Goal: Task Accomplishment & Management: Complete application form

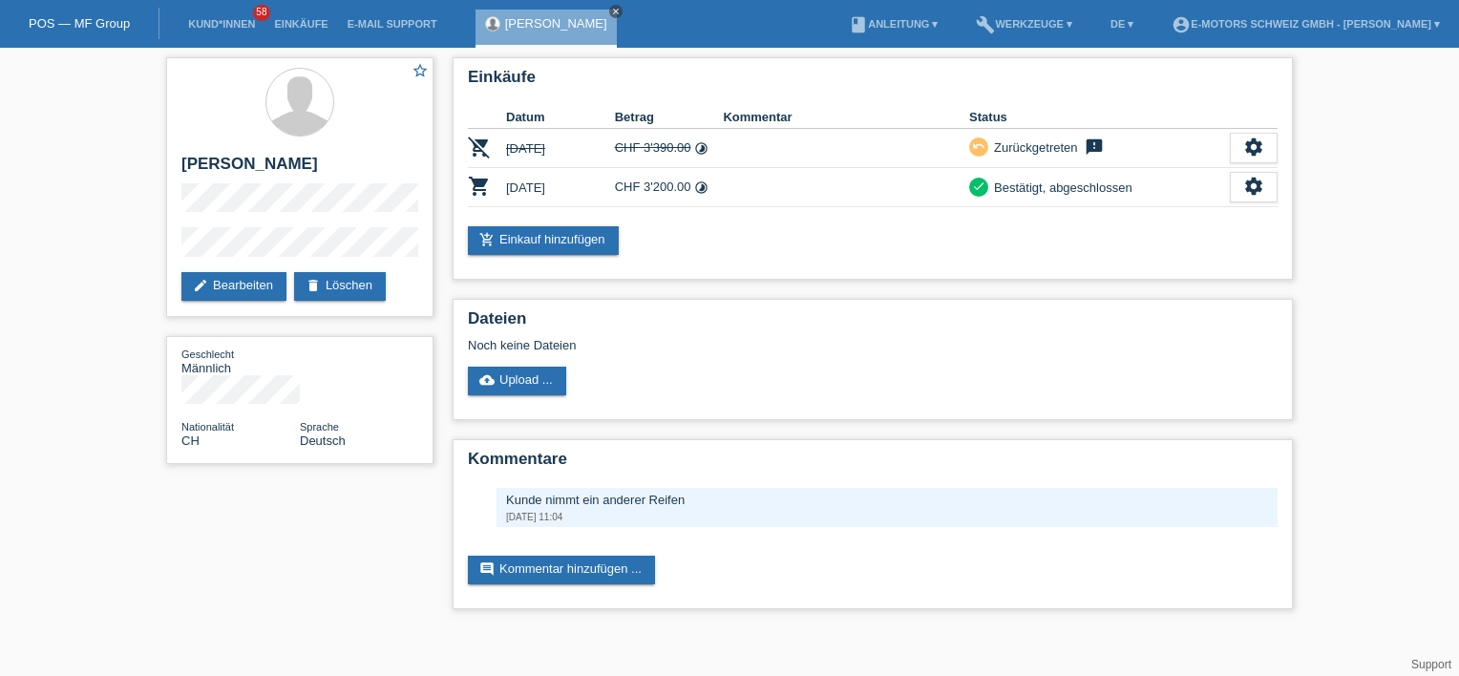
click at [611, 14] on icon "close" at bounding box center [616, 12] width 10 height 10
click at [290, 28] on link "Einkäufe" at bounding box center [301, 23] width 73 height 11
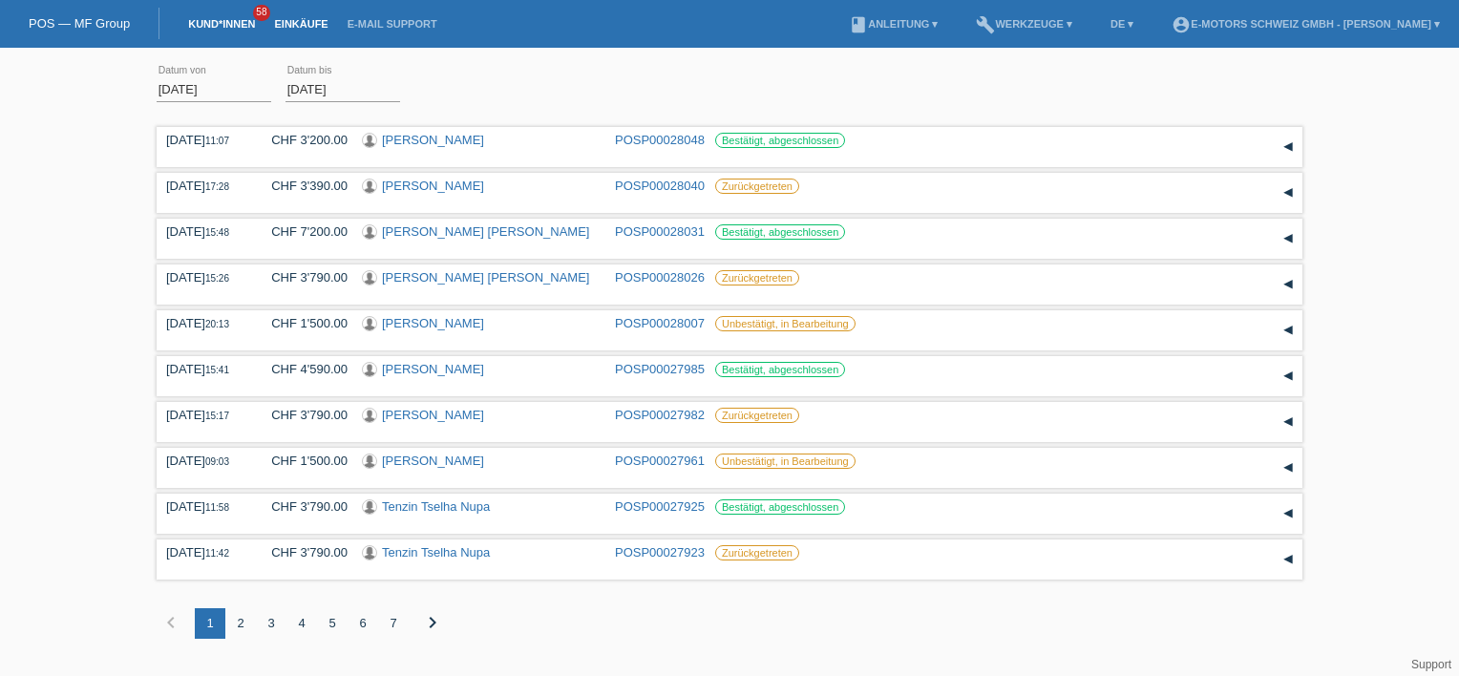
click at [244, 30] on link "Kund*innen" at bounding box center [222, 23] width 86 height 11
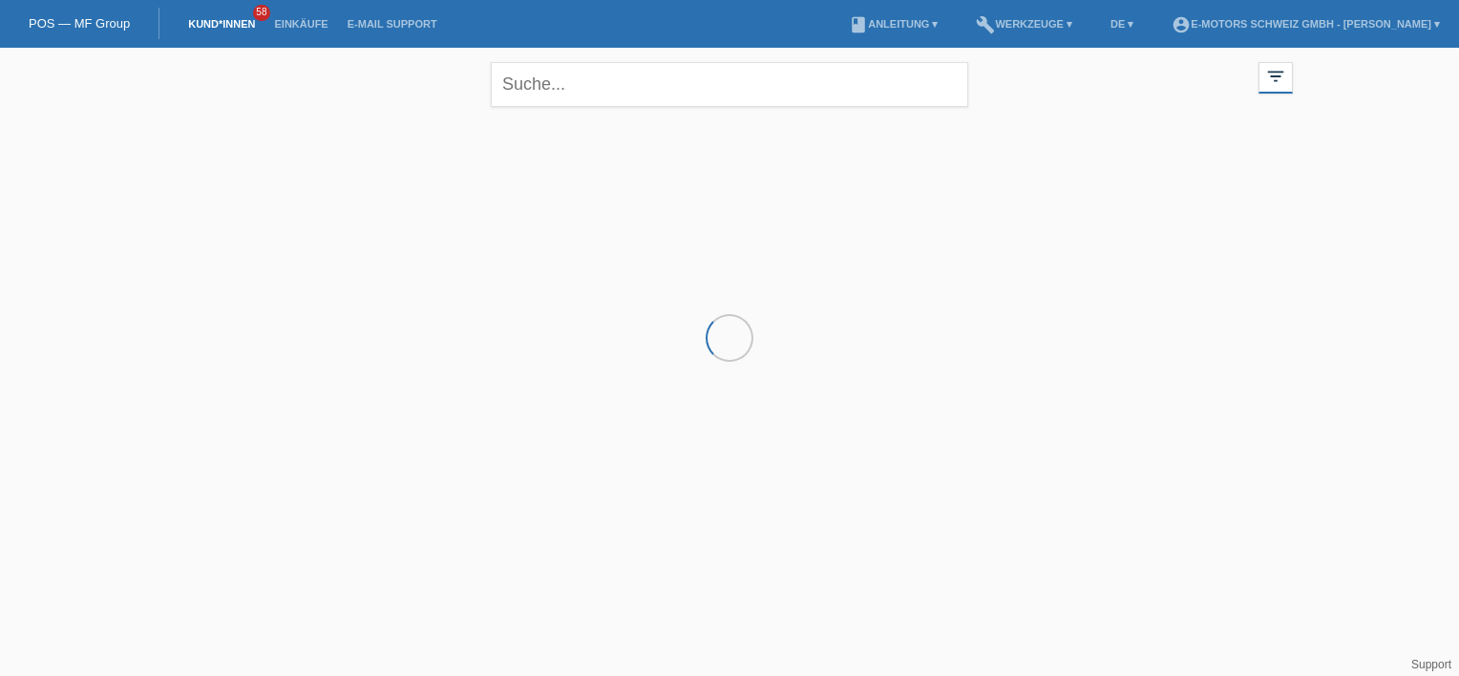
click at [313, 13] on li "Einkäufe" at bounding box center [301, 24] width 73 height 49
click at [306, 20] on li "Einkäufe" at bounding box center [301, 24] width 73 height 49
click at [302, 22] on link "Einkäufe" at bounding box center [301, 23] width 73 height 11
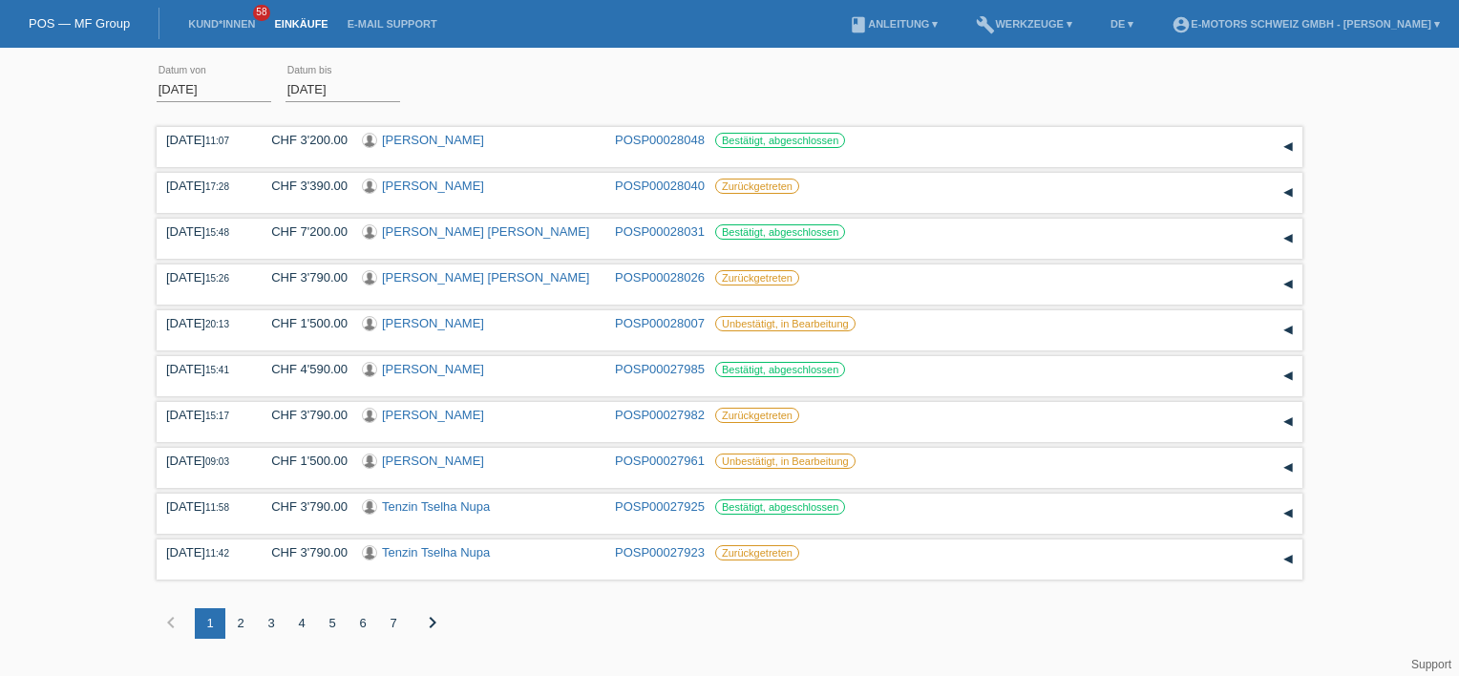
click at [214, 31] on li "Kund*innen 58" at bounding box center [222, 24] width 86 height 49
click at [216, 21] on link "Kund*innen" at bounding box center [222, 23] width 86 height 11
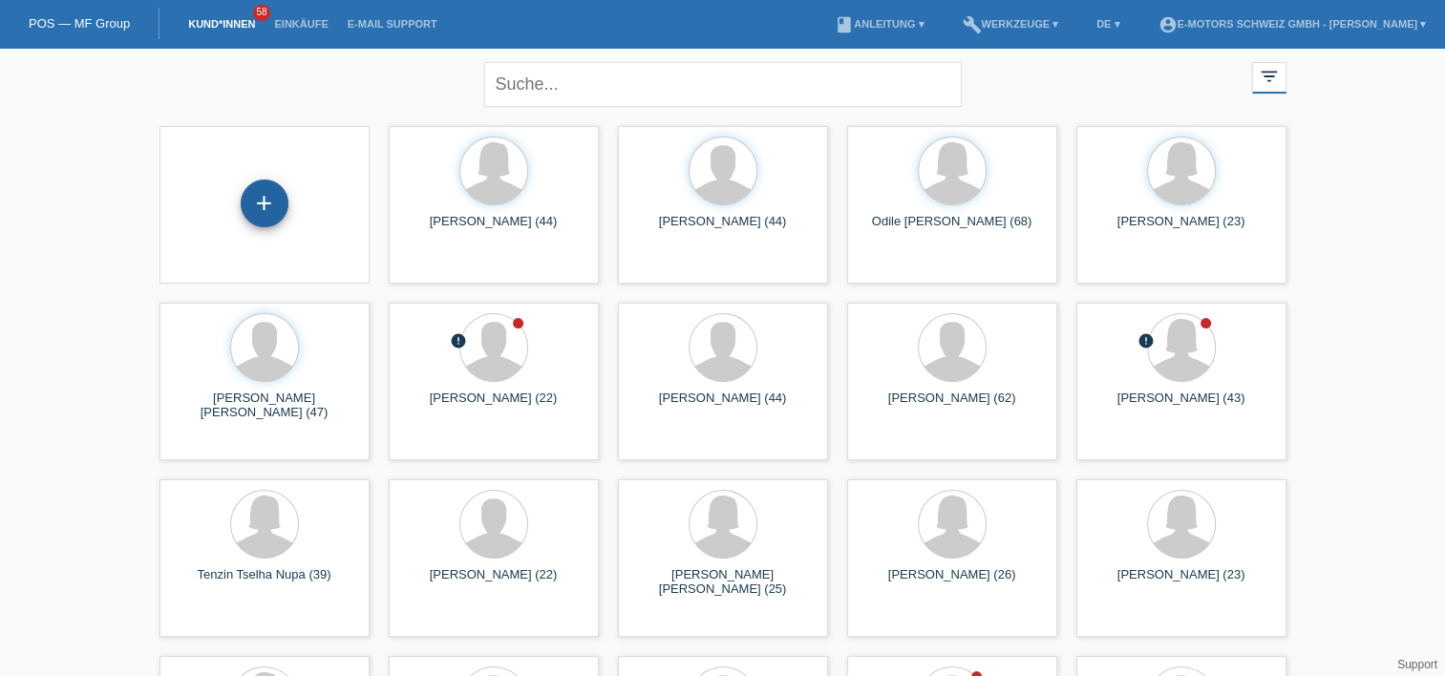
click at [254, 215] on div "+" at bounding box center [265, 204] width 48 height 48
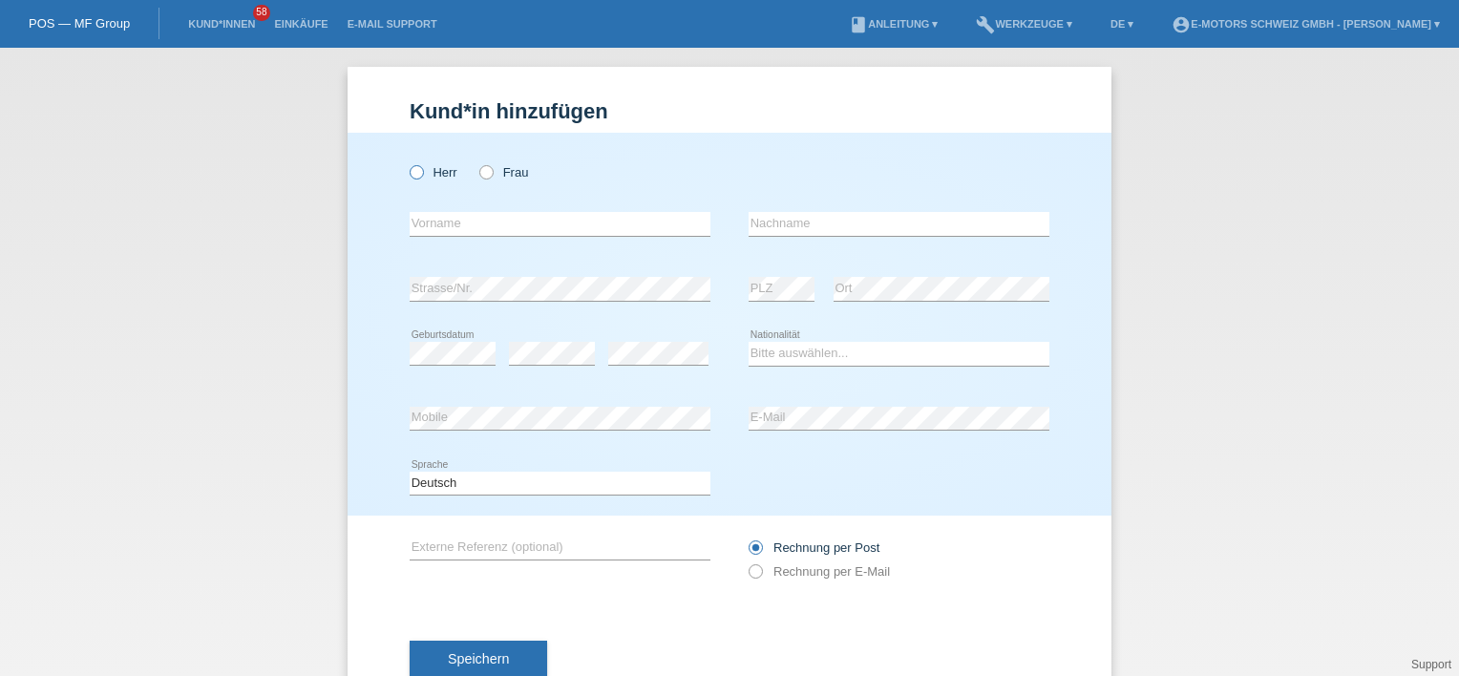
click at [430, 169] on label "Herr" at bounding box center [434, 172] width 48 height 14
click at [422, 169] on input "Herr" at bounding box center [416, 171] width 12 height 12
radio input "true"
click at [446, 235] on input "text" at bounding box center [560, 224] width 301 height 24
type input "[PERSON_NAME]"
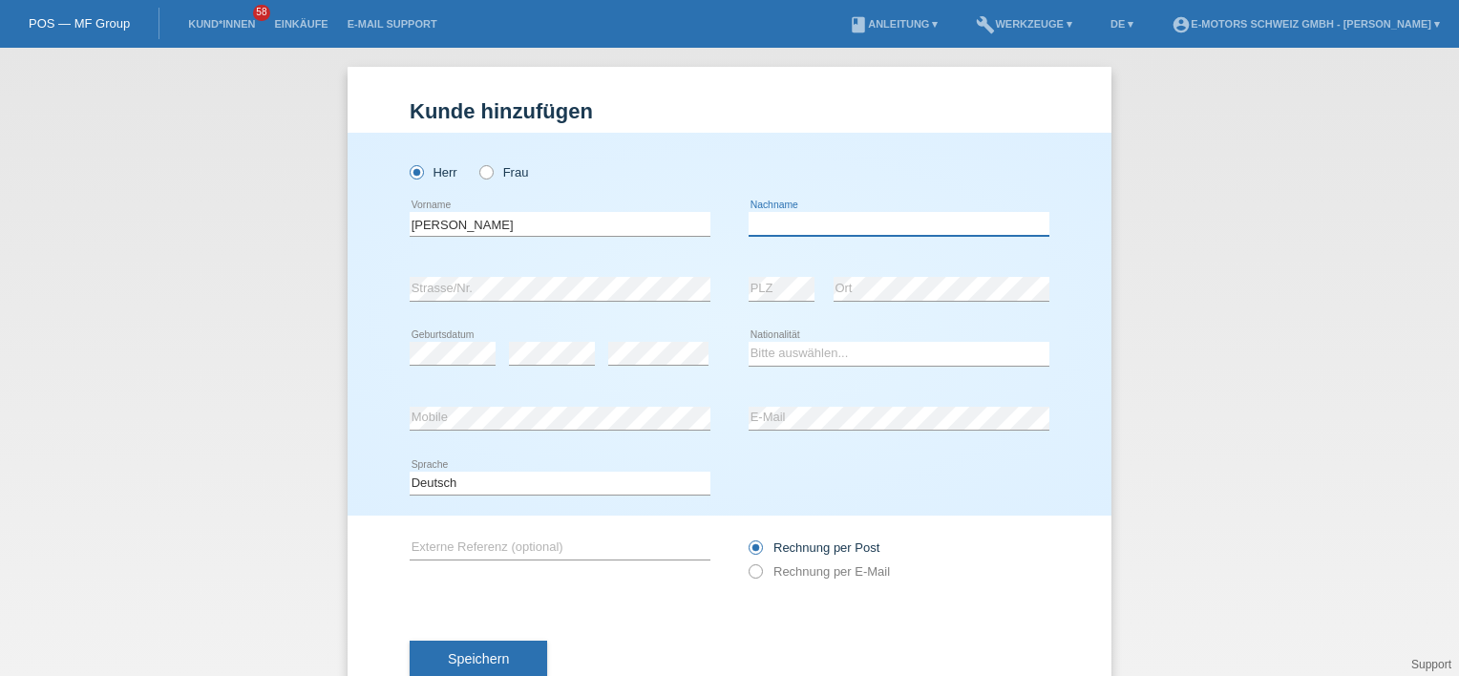
click at [781, 214] on input "text" at bounding box center [899, 224] width 301 height 24
type input "Schneiter"
click at [824, 473] on div "Deutsch Français Italiano English error Sprache" at bounding box center [730, 484] width 640 height 65
click at [622, 338] on div "error" at bounding box center [658, 354] width 100 height 65
click at [768, 351] on select "Bitte auswählen... Schweiz Deutschland Liechtenstein Österreich ------------ Af…" at bounding box center [899, 353] width 301 height 23
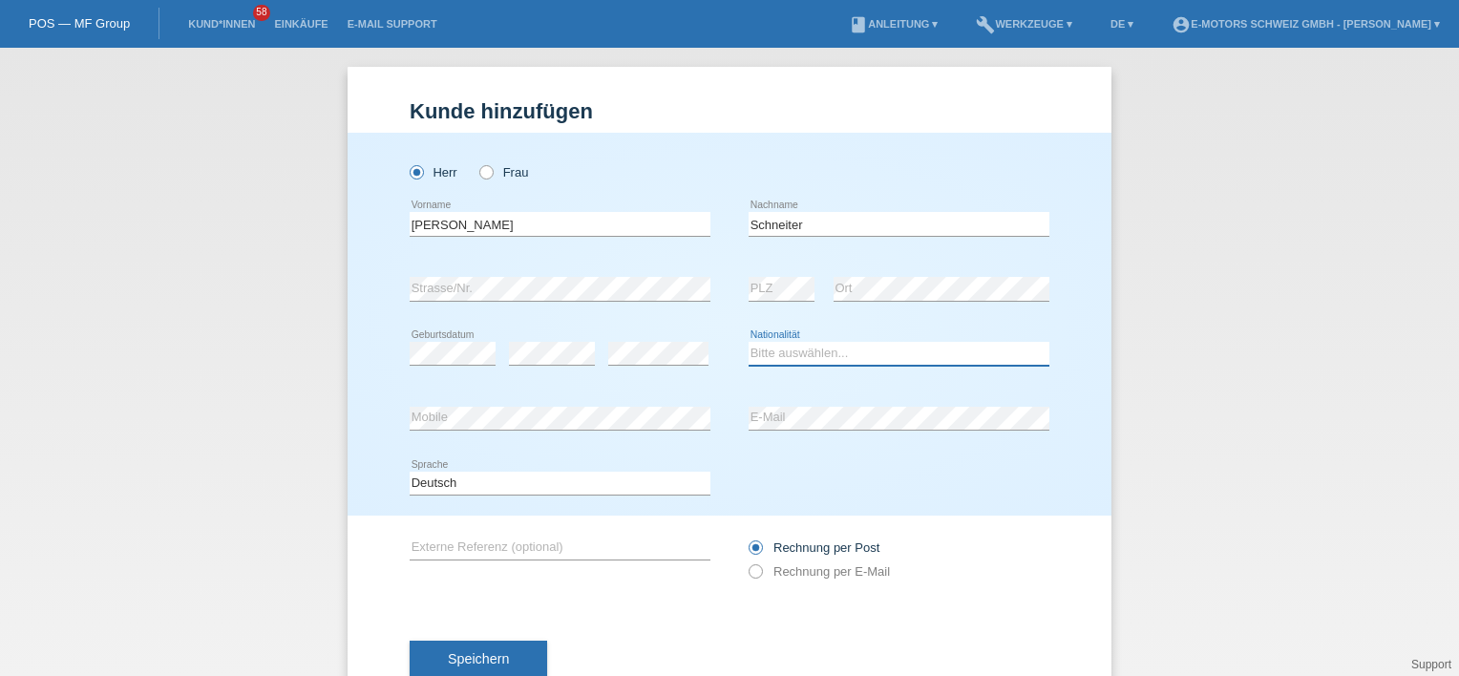
select select "CH"
click at [749, 342] on select "Bitte auswählen... Schweiz Deutschland Liechtenstein Österreich ------------ Af…" at bounding box center [899, 353] width 301 height 23
click at [714, 607] on div "Speichern" at bounding box center [730, 659] width 640 height 111
click at [755, 583] on div "Rechnung per Post Rechnung per E-Mail" at bounding box center [899, 560] width 301 height 88
click at [746, 562] on icon at bounding box center [746, 562] width 0 height 0
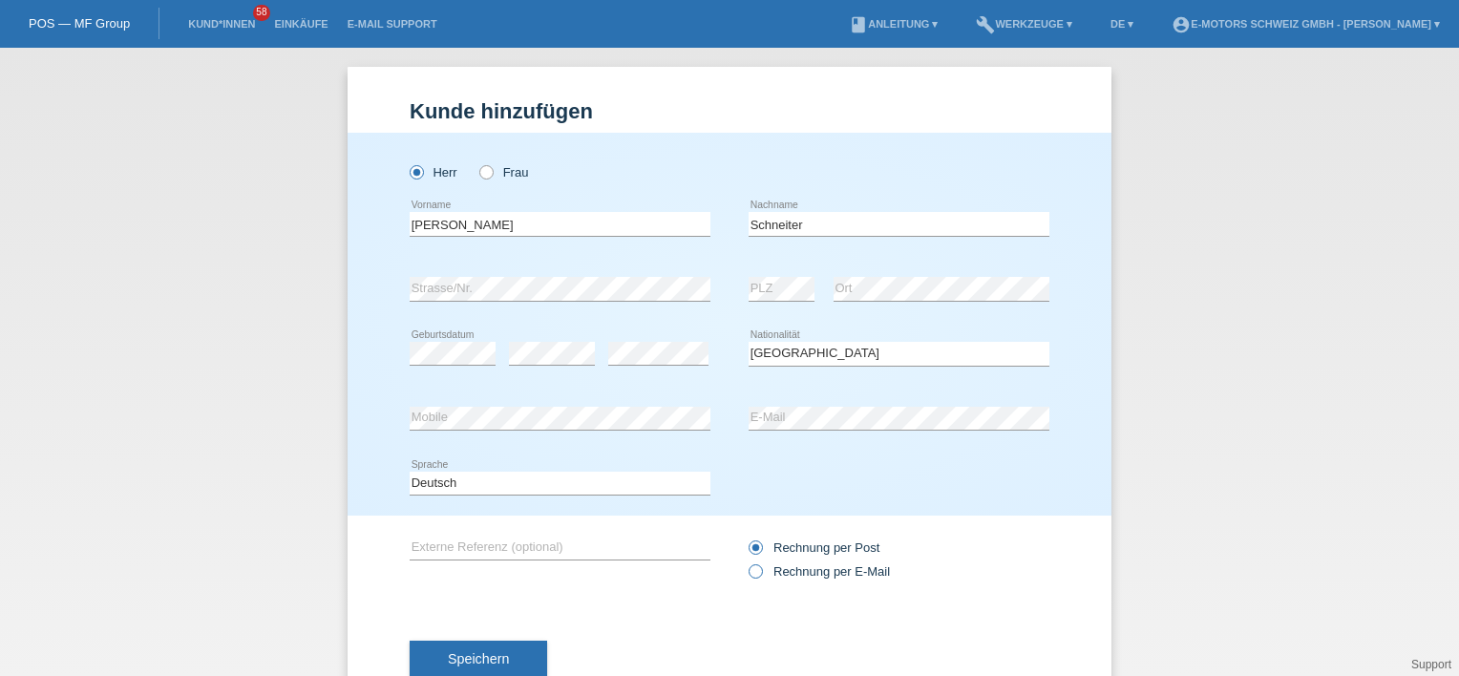
click at [755, 577] on input "Rechnung per E-Mail" at bounding box center [755, 576] width 12 height 24
radio input "true"
click at [475, 657] on span "Speichern" at bounding box center [478, 658] width 61 height 15
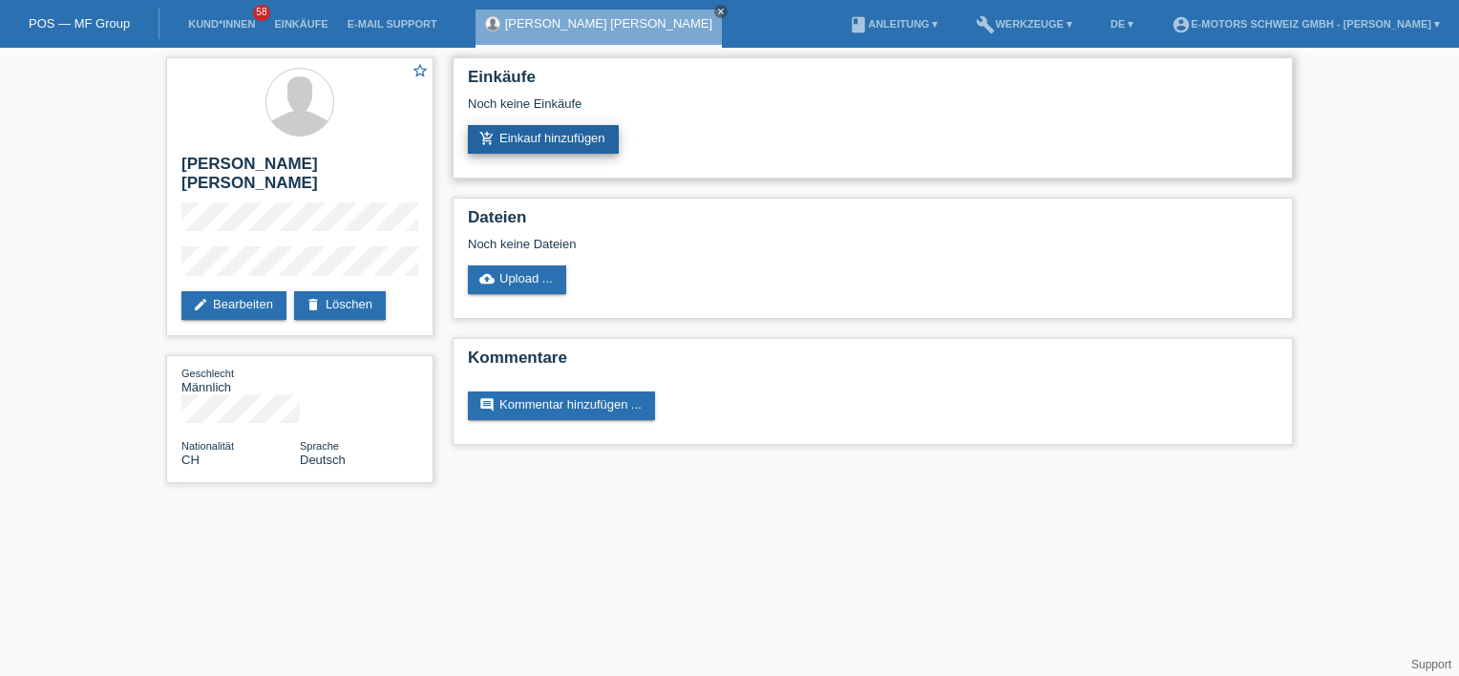
click at [562, 143] on link "add_shopping_cart Einkauf hinzufügen" at bounding box center [543, 139] width 151 height 29
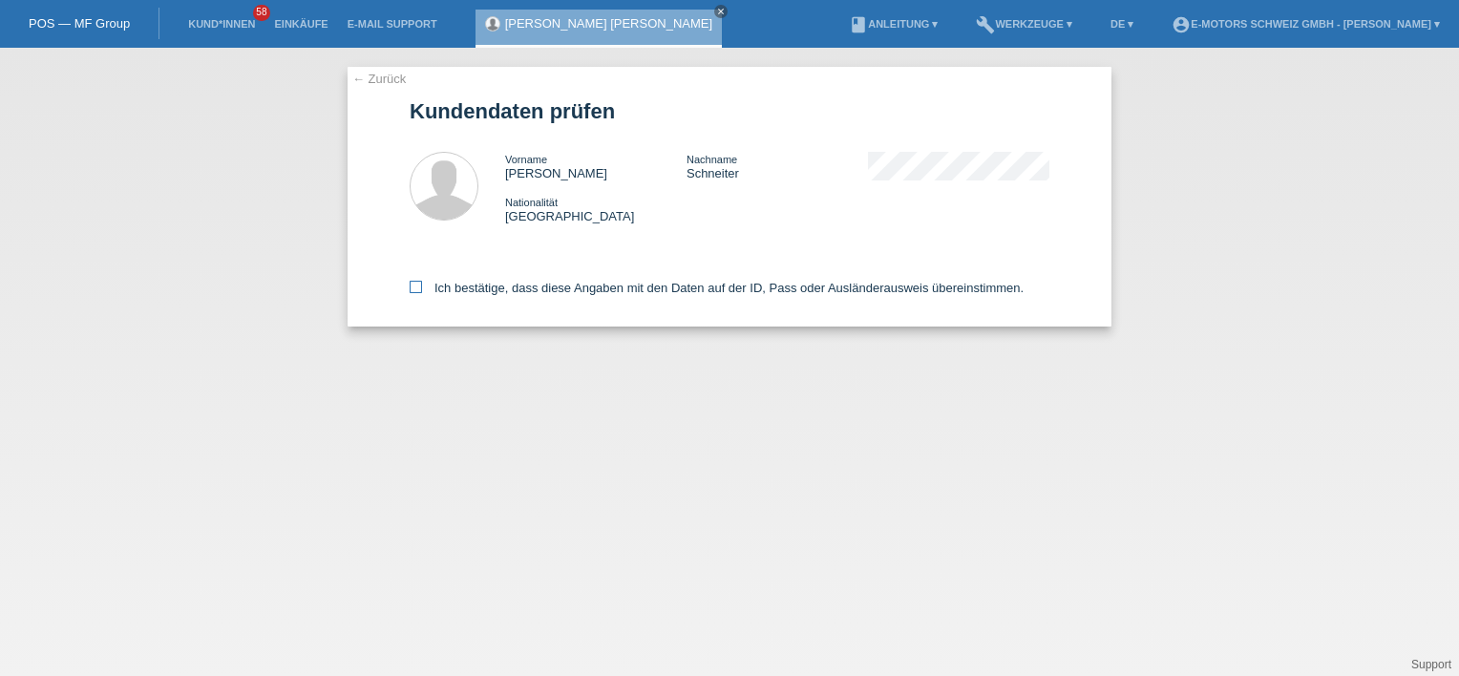
click at [443, 285] on label "Ich bestätige, dass diese Angaben mit den Daten auf der ID, Pass oder Ausländer…" at bounding box center [717, 288] width 614 height 14
click at [422, 285] on input "Ich bestätige, dass diese Angaben mit den Daten auf der ID, Pass oder Ausländer…" at bounding box center [416, 287] width 12 height 12
checkbox input "true"
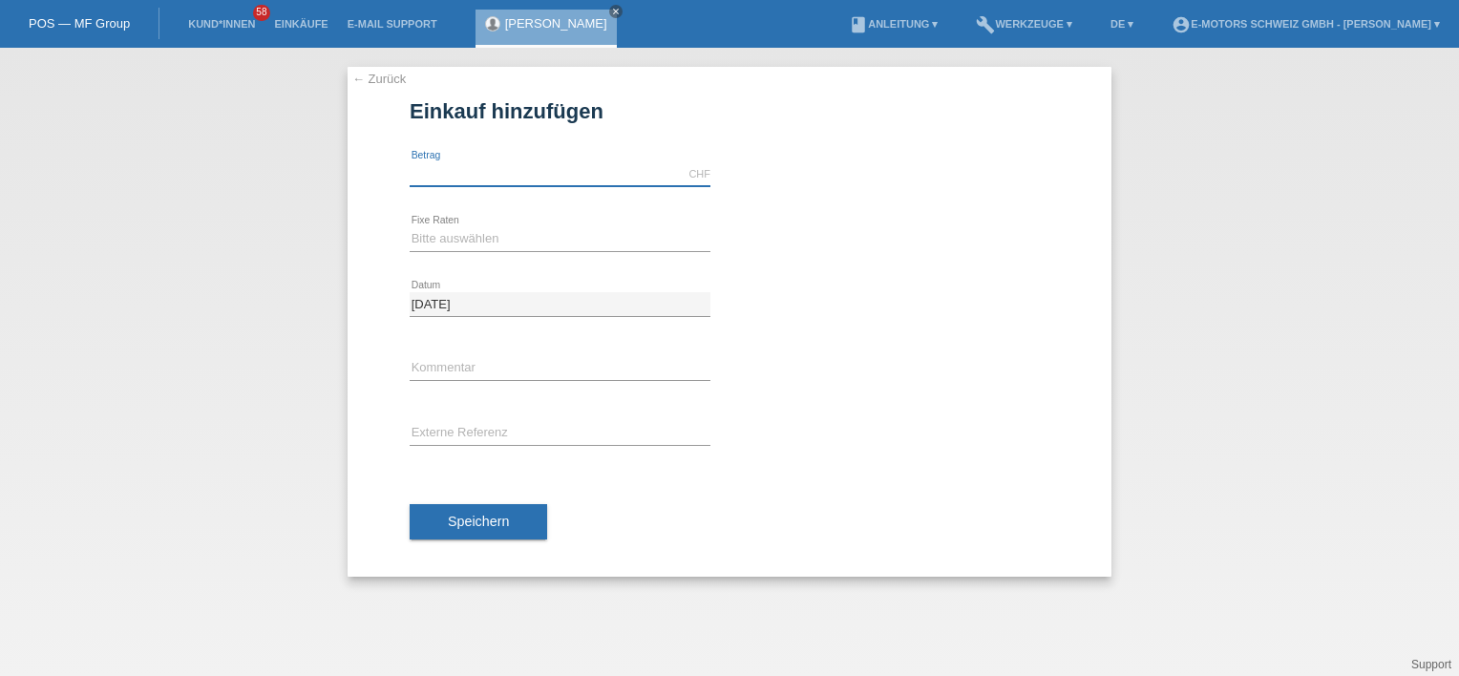
click at [493, 181] on input "text" at bounding box center [560, 174] width 301 height 24
type input "3790.00"
drag, startPoint x: 427, startPoint y: 217, endPoint x: 427, endPoint y: 239, distance: 22.0
click at [427, 218] on div "Bitte auswählen 12 Raten 24 Raten 36 Raten 48 Raten error Fixe Raten" at bounding box center [560, 239] width 301 height 65
click at [427, 248] on select "Bitte auswählen 12 Raten 24 Raten 36 Raten 48 Raten" at bounding box center [560, 238] width 301 height 23
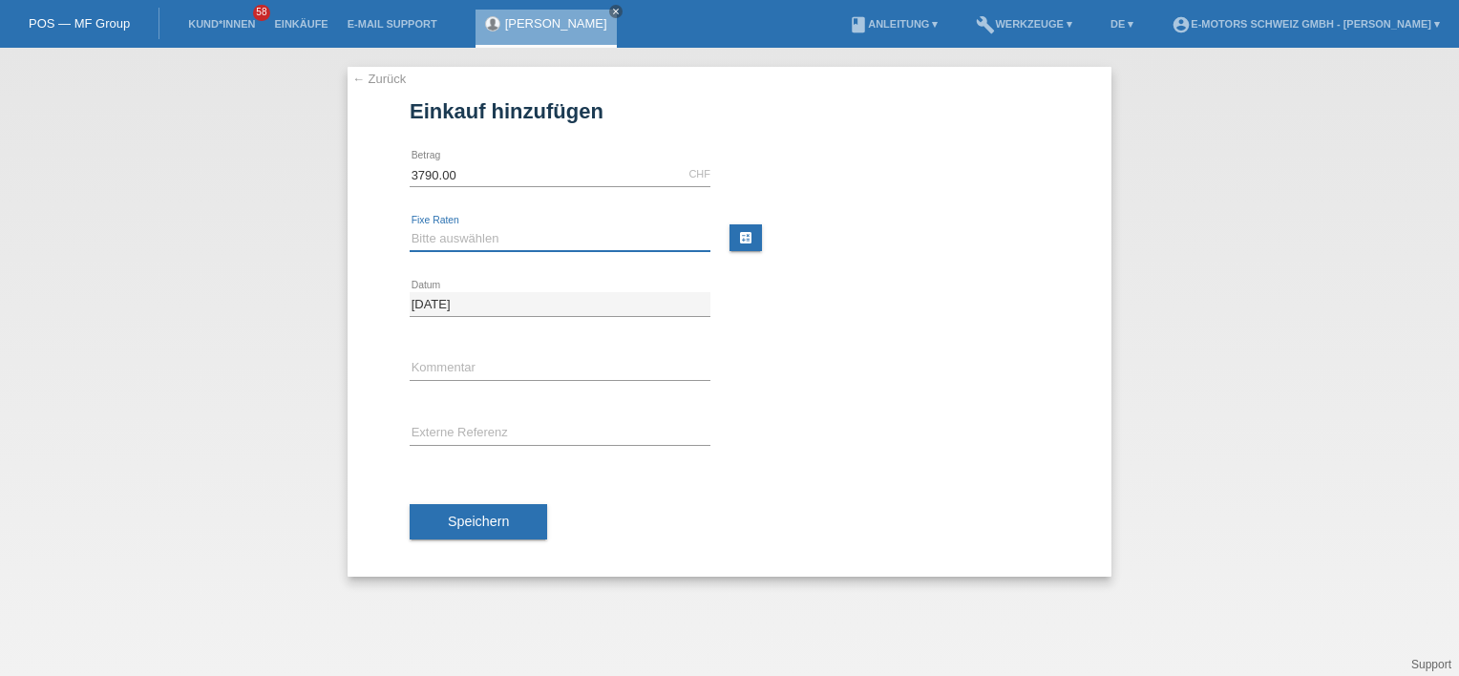
select select "214"
click at [410, 227] on select "Bitte auswählen 12 Raten 24 Raten 36 Raten 48 Raten" at bounding box center [560, 238] width 301 height 23
click at [858, 357] on div "error Kommentar" at bounding box center [730, 369] width 640 height 65
click at [489, 514] on span "Speichern" at bounding box center [478, 521] width 61 height 15
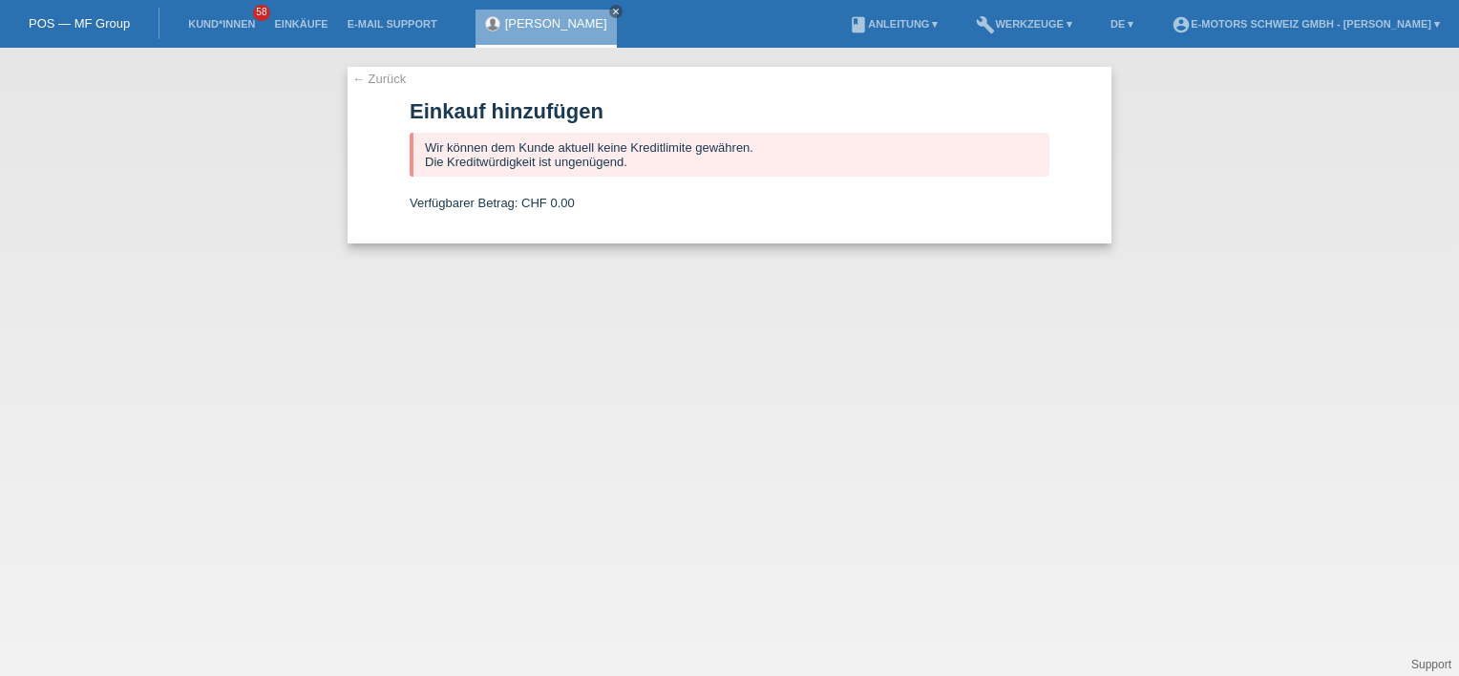
click at [524, 448] on div "← Zurück Einkauf hinzufügen Wir können dem Kunde aktuell keine Kreditlimite gew…" at bounding box center [729, 362] width 1459 height 628
click at [393, 72] on link "← Zurück" at bounding box center [378, 79] width 53 height 14
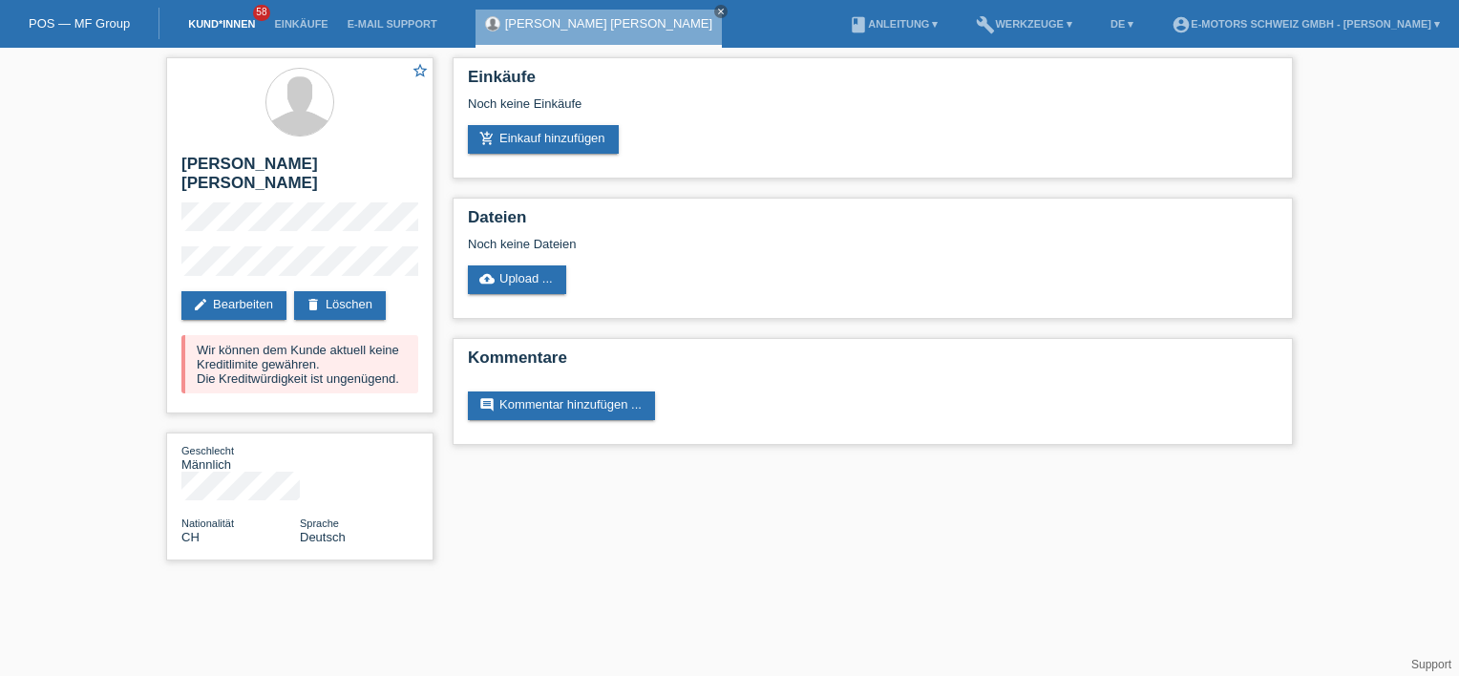
click at [244, 26] on link "Kund*innen" at bounding box center [222, 23] width 86 height 11
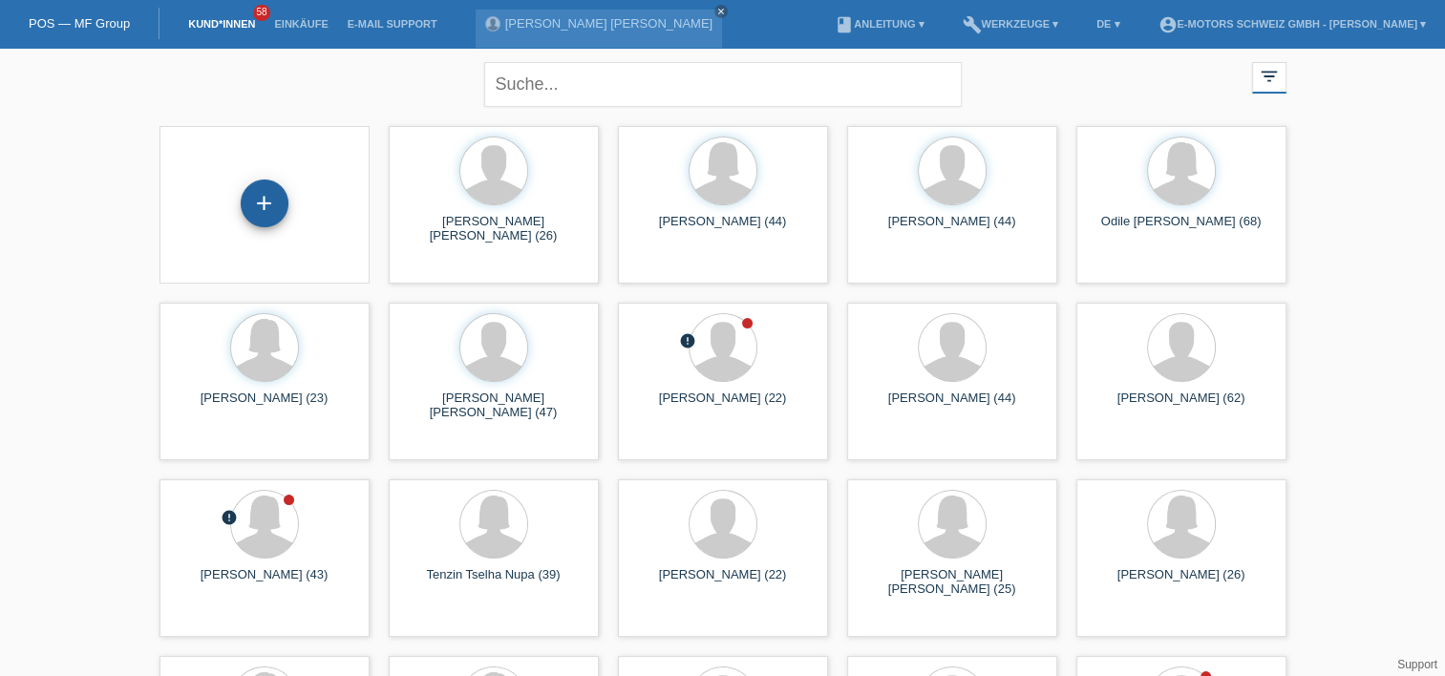
click at [256, 202] on div "+" at bounding box center [265, 204] width 48 height 48
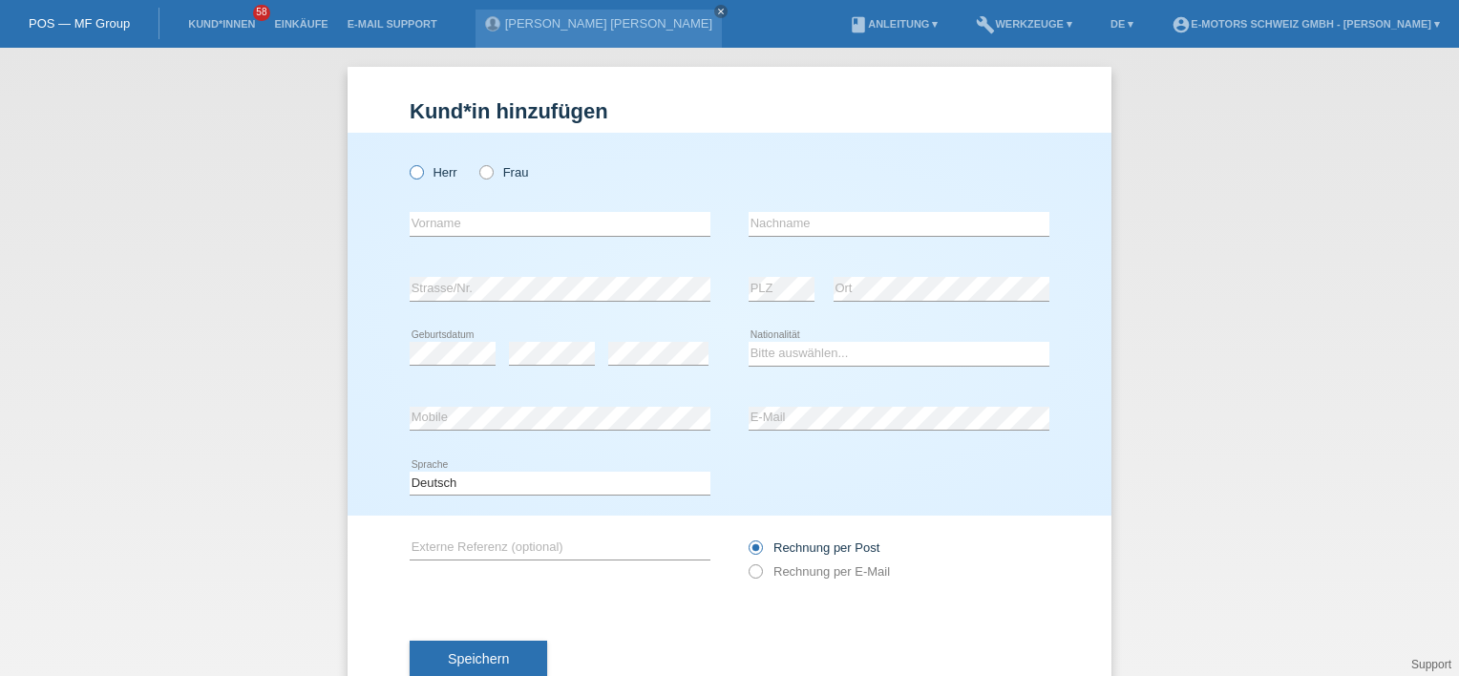
click at [407, 162] on icon at bounding box center [407, 162] width 0 height 0
click at [414, 176] on input "Herr" at bounding box center [416, 171] width 12 height 12
radio input "true"
click at [477, 162] on icon at bounding box center [477, 162] width 0 height 0
click at [486, 175] on input "Frau" at bounding box center [485, 171] width 12 height 12
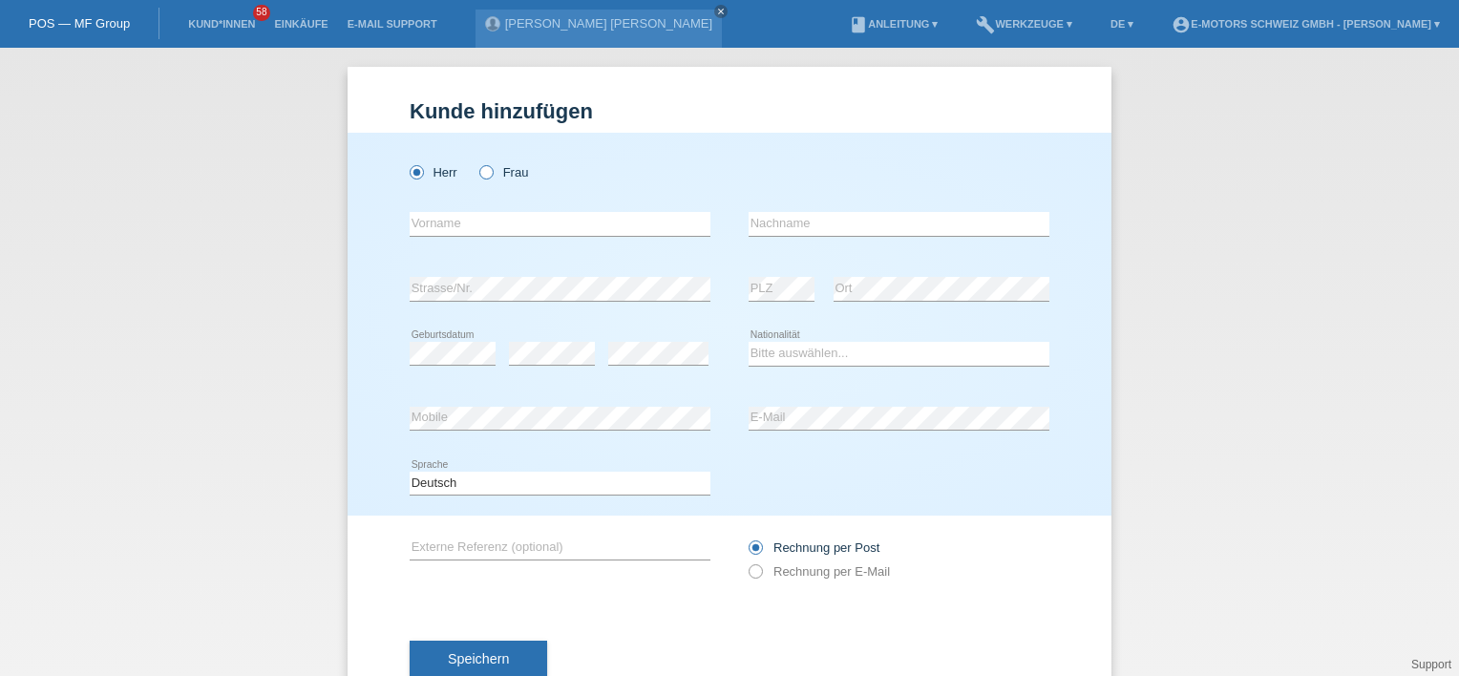
radio input "true"
click at [484, 222] on input "text" at bounding box center [560, 224] width 301 height 24
type input "Odile Bernadette Daniele"
click at [909, 219] on input "text" at bounding box center [899, 224] width 301 height 24
type input "Tarot"
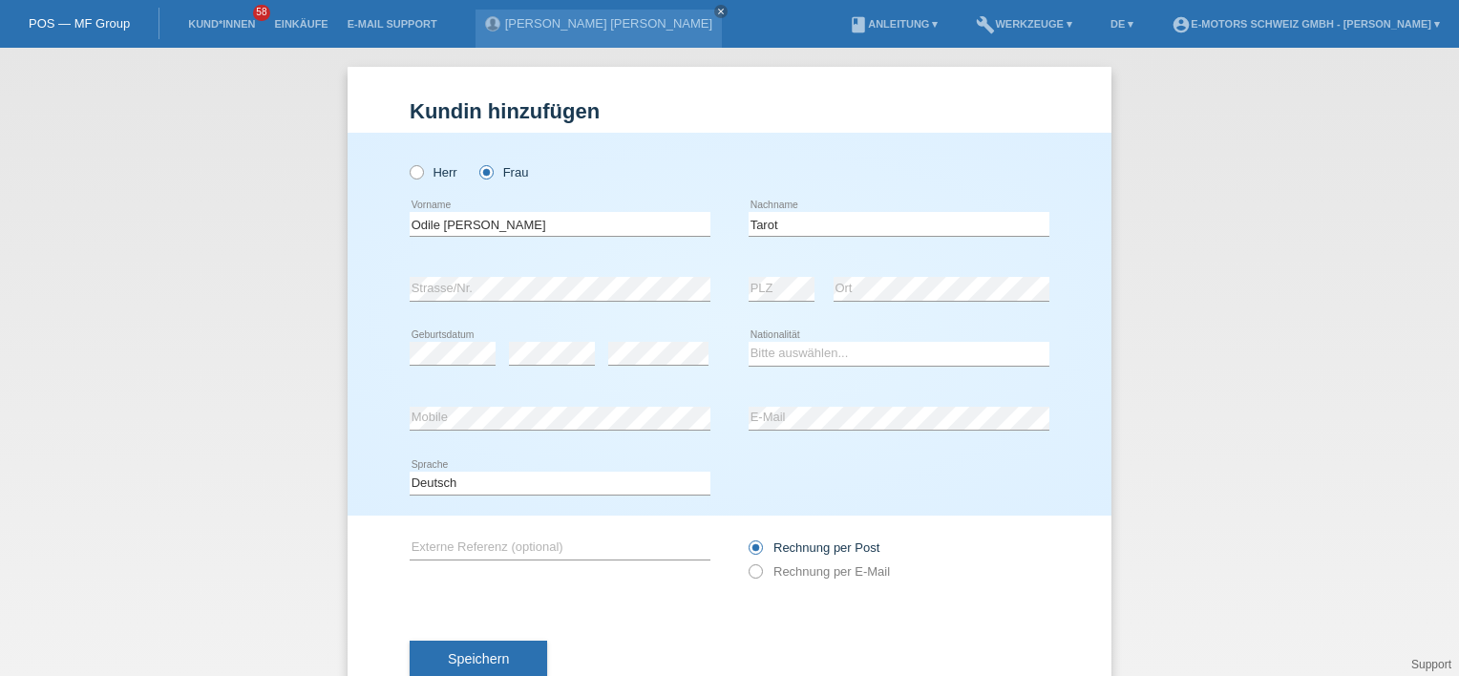
click at [385, 359] on div "Herr Frau Odile Bernadette Daniele error Vorname Tarot error C" at bounding box center [730, 324] width 764 height 383
click at [626, 336] on div "error" at bounding box center [658, 354] width 100 height 65
click at [781, 349] on select "Bitte auswählen... Schweiz Deutschland Liechtenstein Österreich ------------ Af…" at bounding box center [899, 353] width 301 height 23
select select "CH"
click at [749, 342] on select "Bitte auswählen... Schweiz Deutschland Liechtenstein Österreich ------------ Af…" at bounding box center [899, 353] width 301 height 23
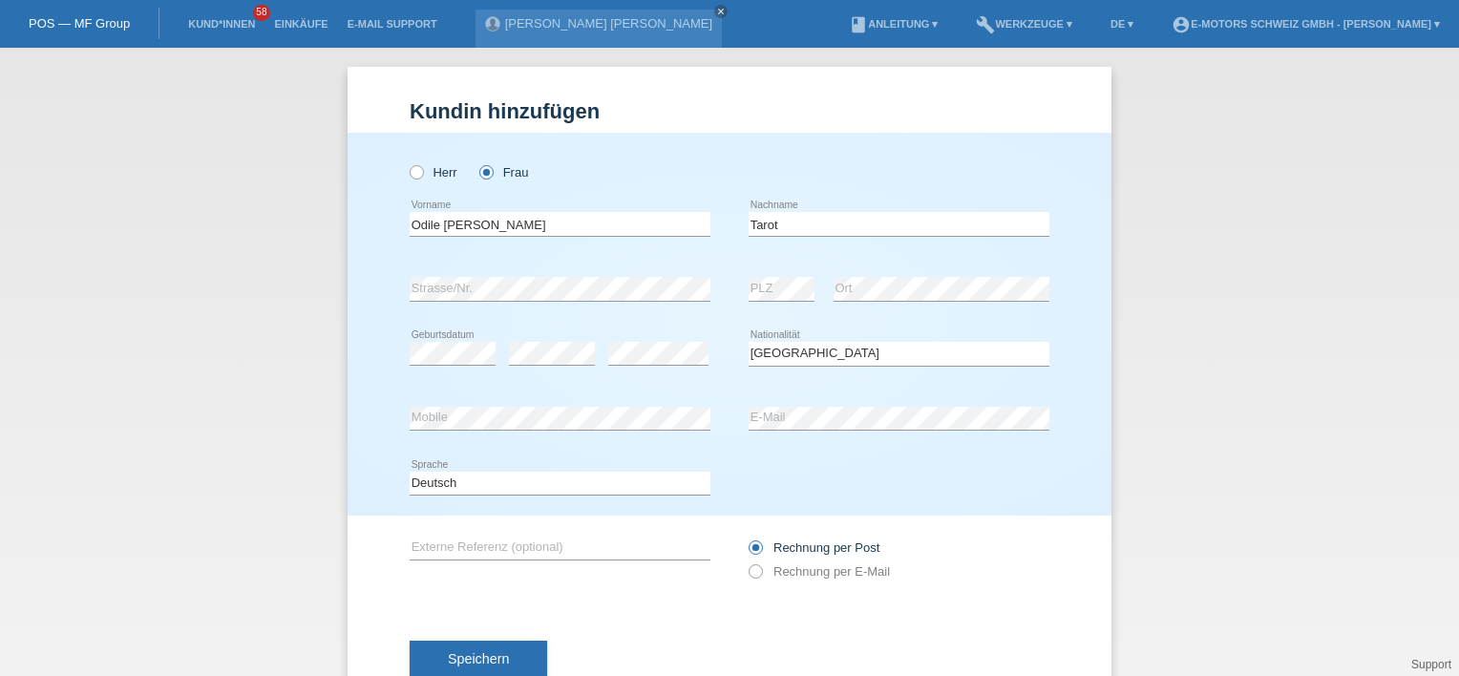
click at [900, 432] on div "error E-Mail" at bounding box center [899, 419] width 301 height 65
click at [562, 485] on select "Deutsch Français Italiano English" at bounding box center [560, 483] width 301 height 23
select select "fr"
click at [410, 472] on select "Deutsch Français Italiano English" at bounding box center [560, 483] width 301 height 23
click at [736, 569] on div "error Externe Referenz (optional) Rechnung per Post" at bounding box center [730, 560] width 640 height 88
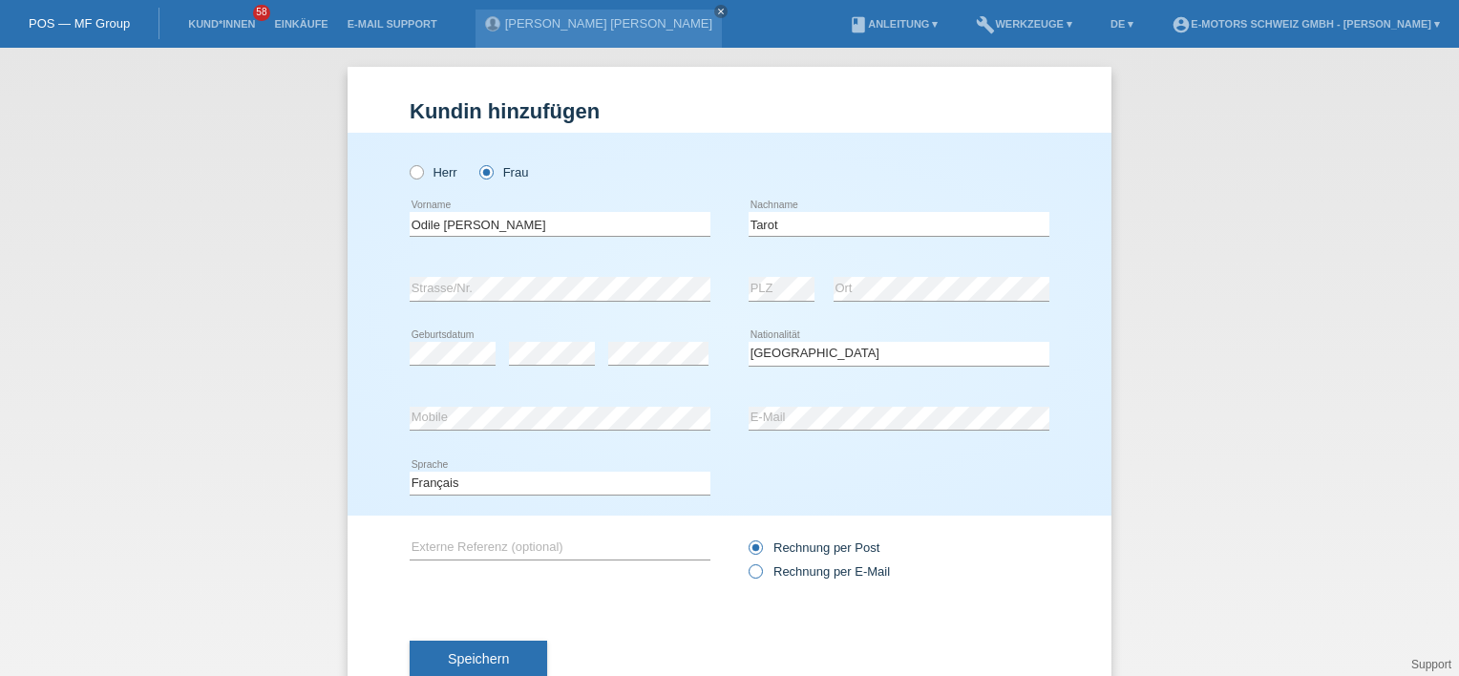
click at [765, 573] on label "Rechnung per E-Mail" at bounding box center [819, 571] width 141 height 14
click at [761, 573] on input "Rechnung per E-Mail" at bounding box center [755, 576] width 12 height 24
radio input "true"
click at [746, 538] on icon at bounding box center [746, 538] width 0 height 0
click at [749, 547] on input "Rechnung per Post" at bounding box center [755, 552] width 12 height 24
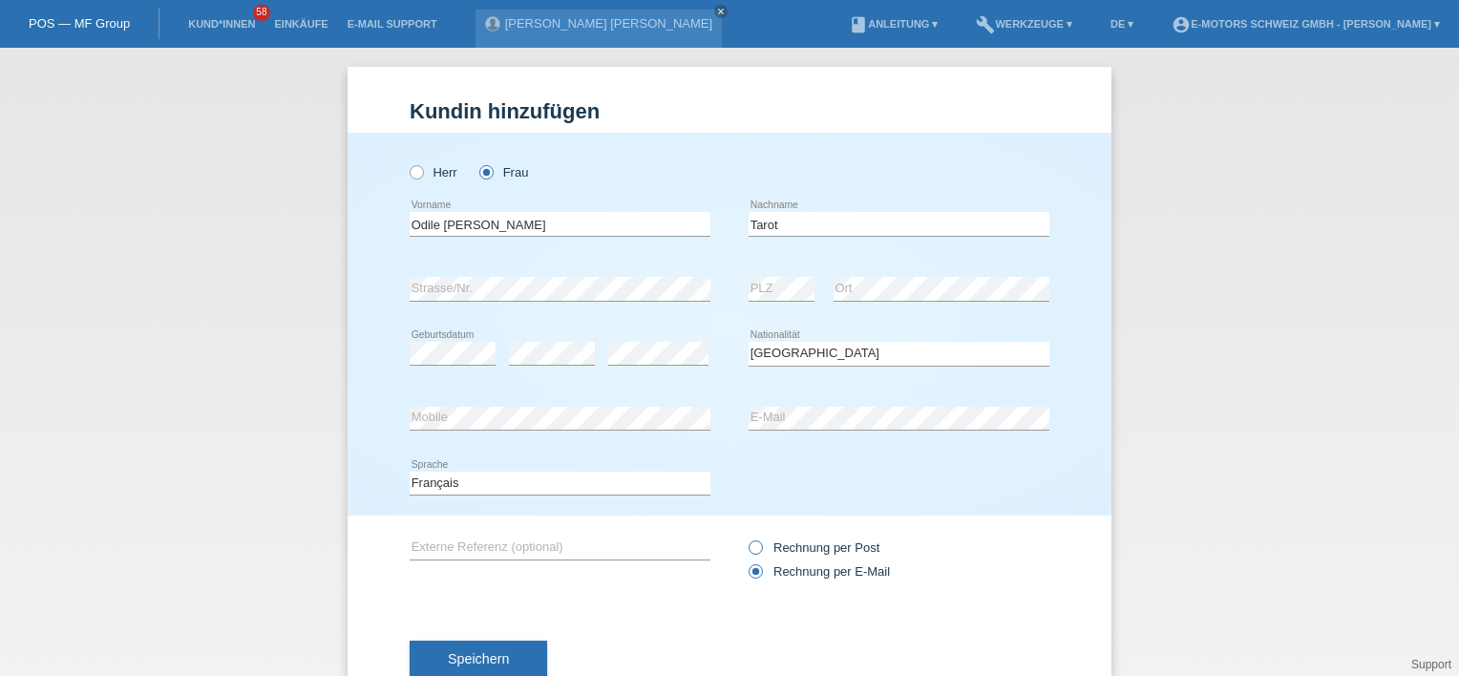
radio input "true"
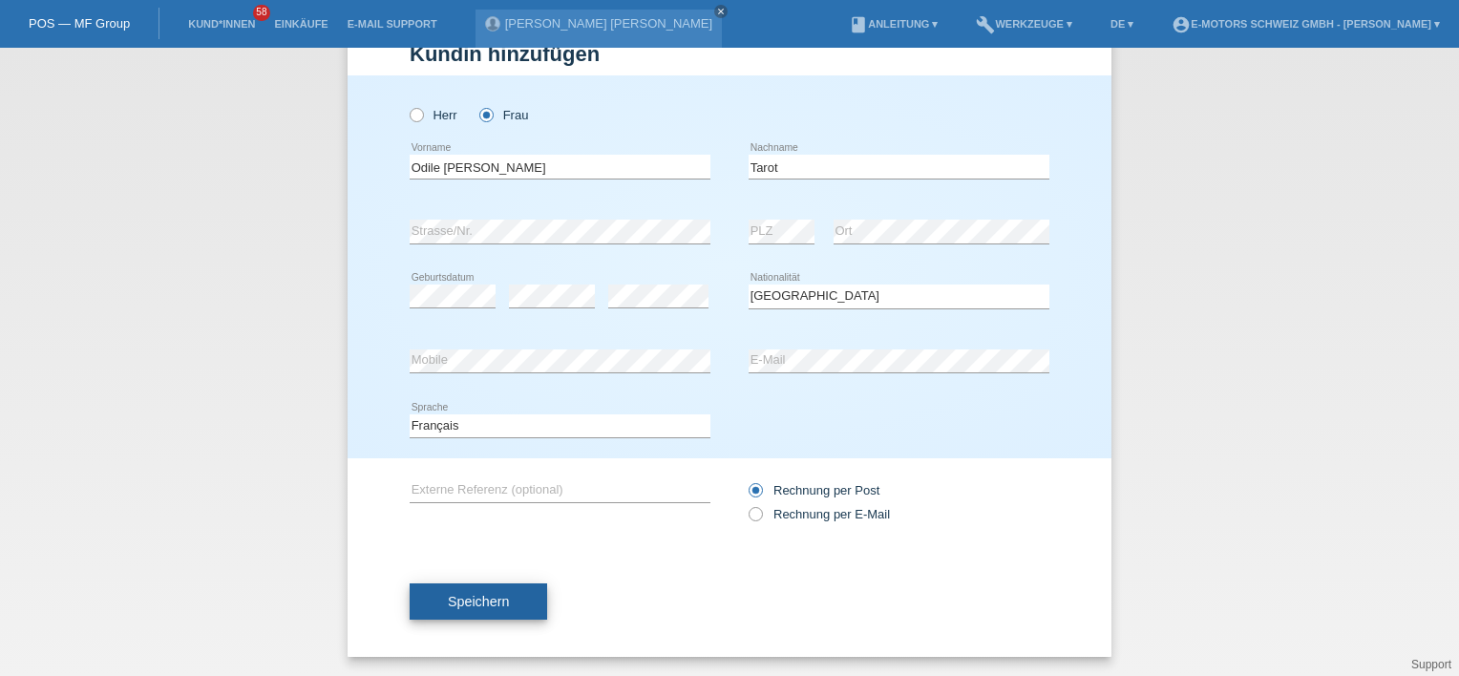
click at [481, 586] on button "Speichern" at bounding box center [479, 601] width 138 height 36
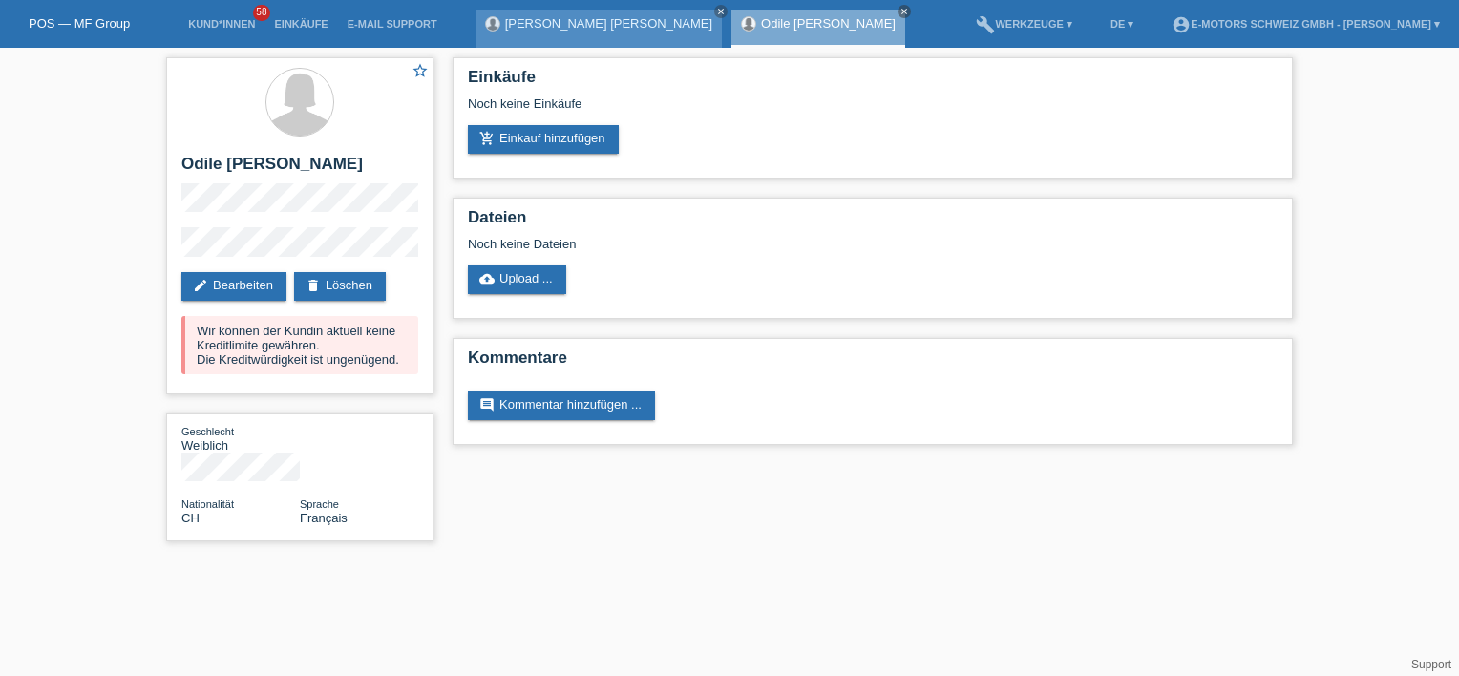
click at [579, 23] on link "[PERSON_NAME] [PERSON_NAME]" at bounding box center [608, 23] width 207 height 14
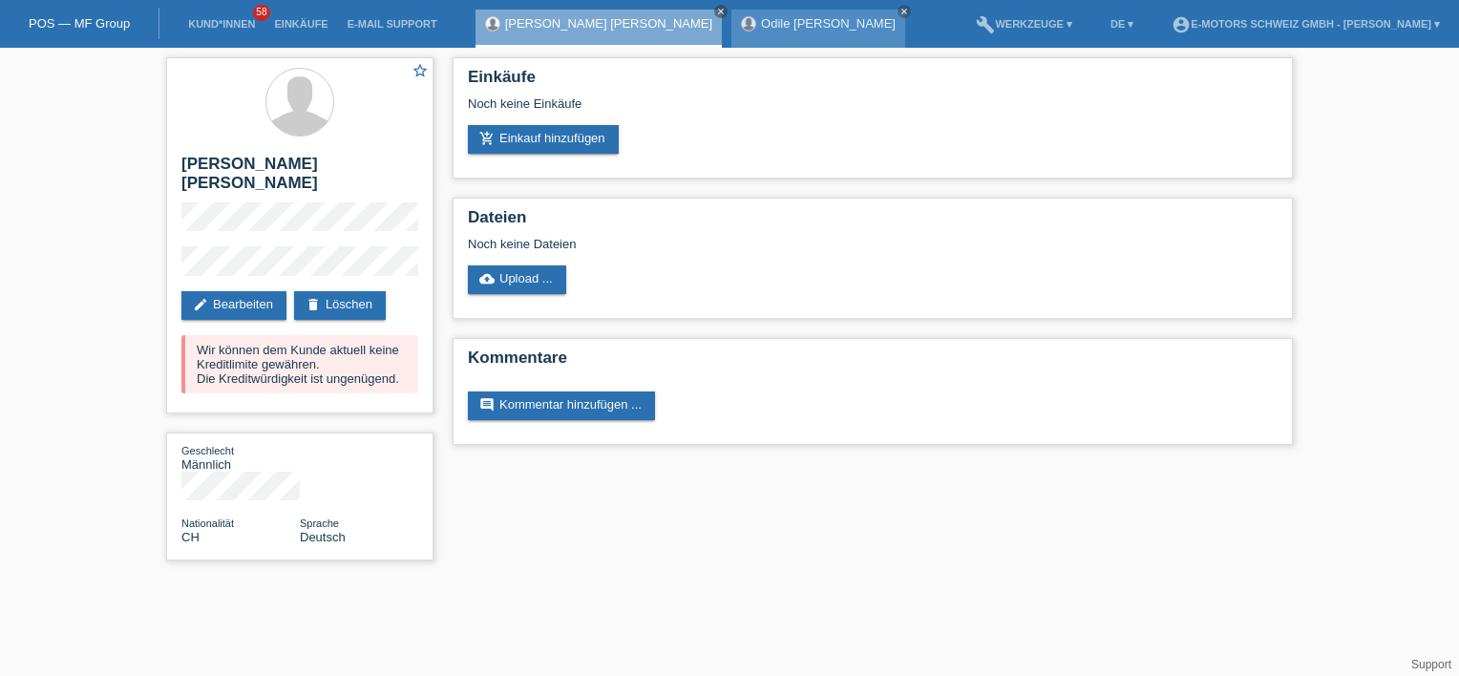
click at [761, 21] on link "Odile [PERSON_NAME]" at bounding box center [828, 23] width 135 height 14
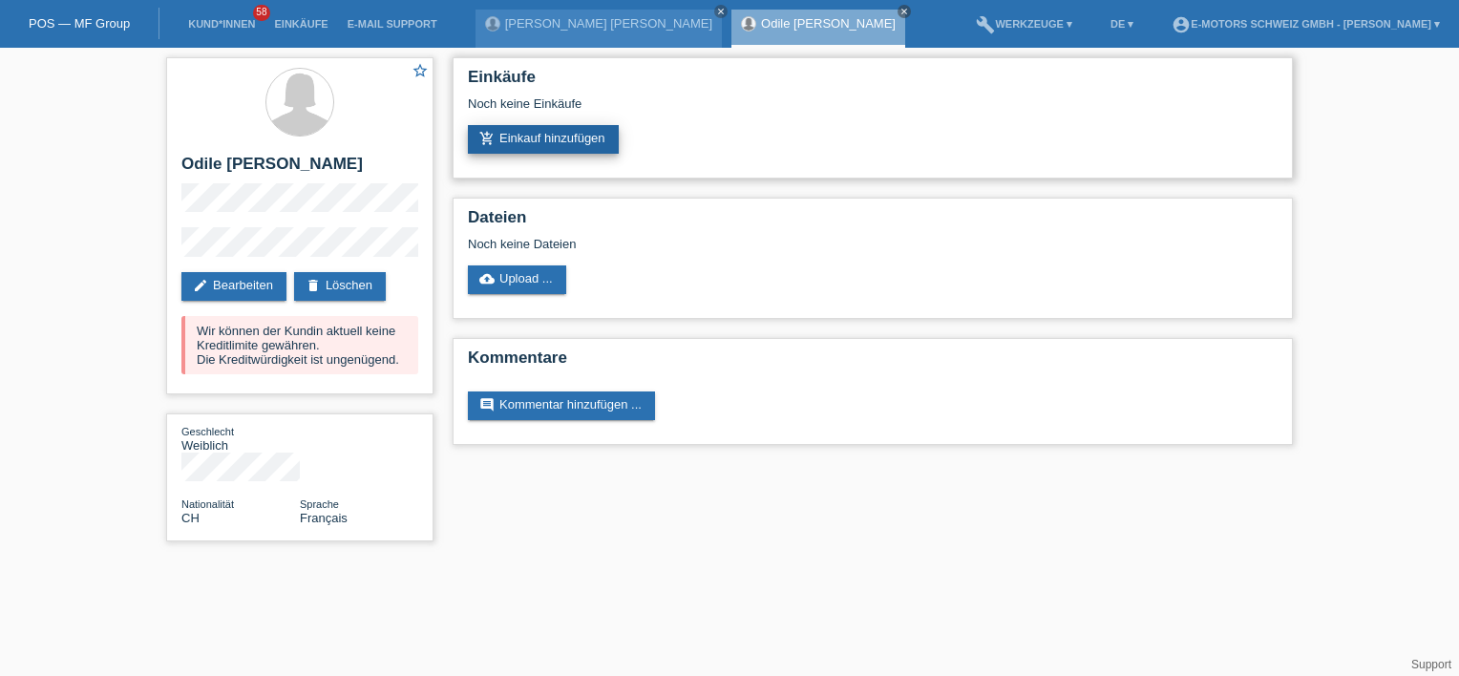
click at [541, 134] on link "add_shopping_cart Einkauf hinzufügen" at bounding box center [543, 139] width 151 height 29
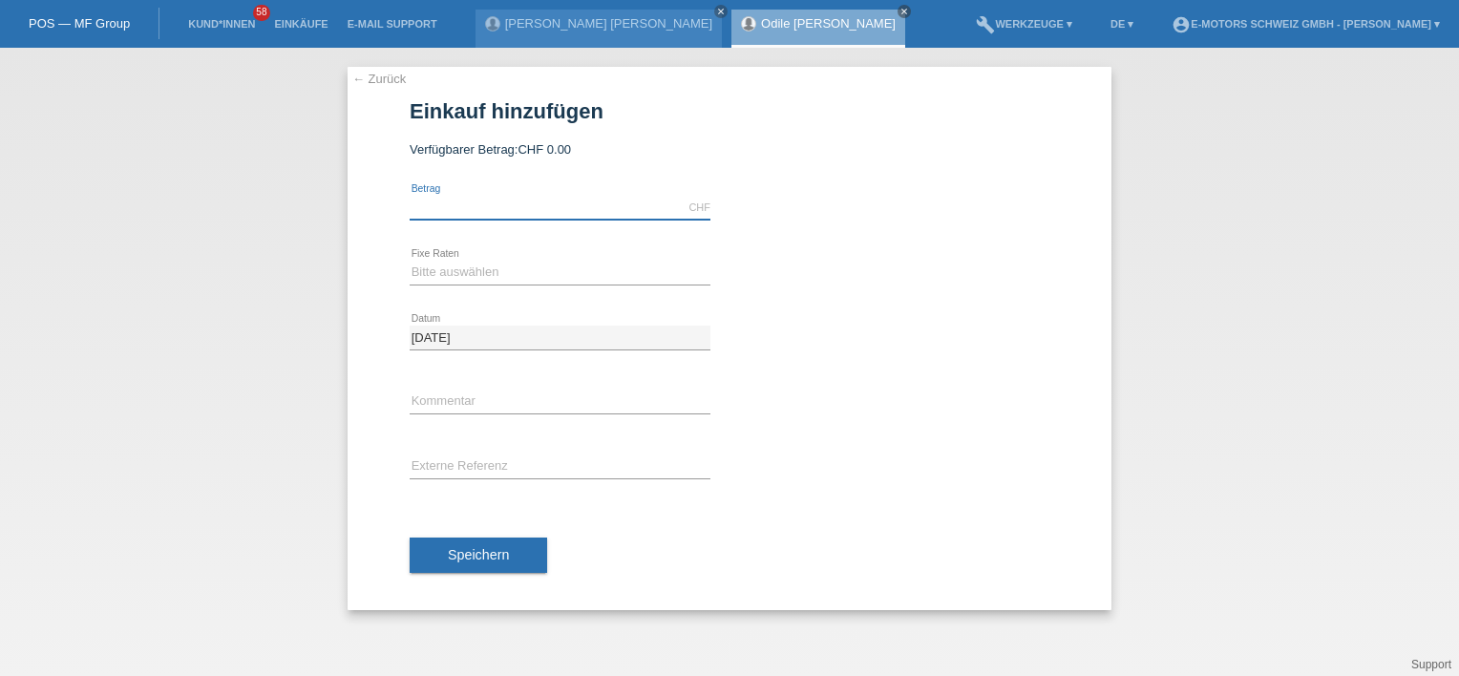
click at [493, 201] on input "text" at bounding box center [560, 208] width 301 height 24
click at [498, 269] on select "Bitte auswählen 12 Raten 24 Raten 36 Raten 48 Raten" at bounding box center [560, 272] width 301 height 23
click at [439, 207] on input "100000.00" at bounding box center [560, 208] width 301 height 24
type input "10000.00"
click at [468, 271] on select "Bitte auswählen 12 Raten 24 Raten 36 Raten 48 Raten" at bounding box center [560, 272] width 301 height 23
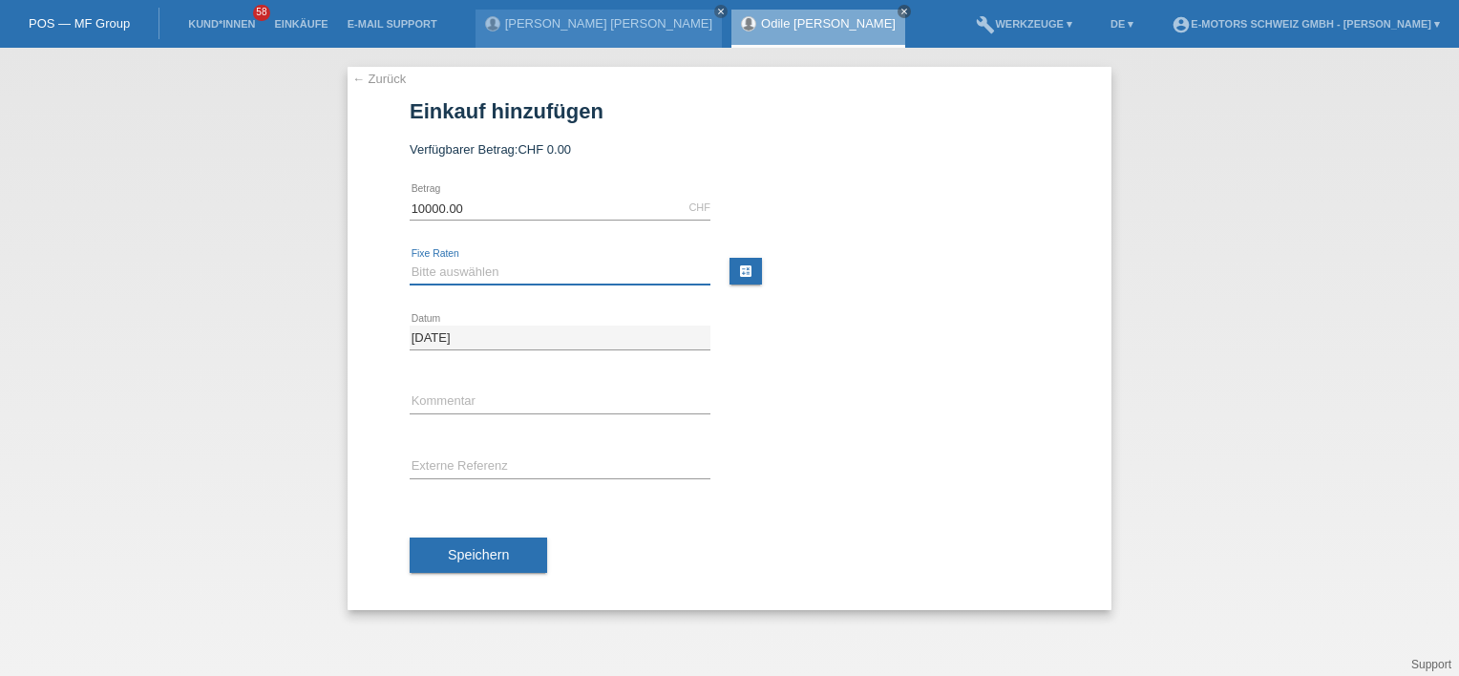
select select "216"
click at [410, 261] on select "Bitte auswählen 12 Raten 24 Raten 36 Raten 48 Raten" at bounding box center [560, 272] width 301 height 23
click at [471, 547] on span "Speichern" at bounding box center [478, 554] width 61 height 15
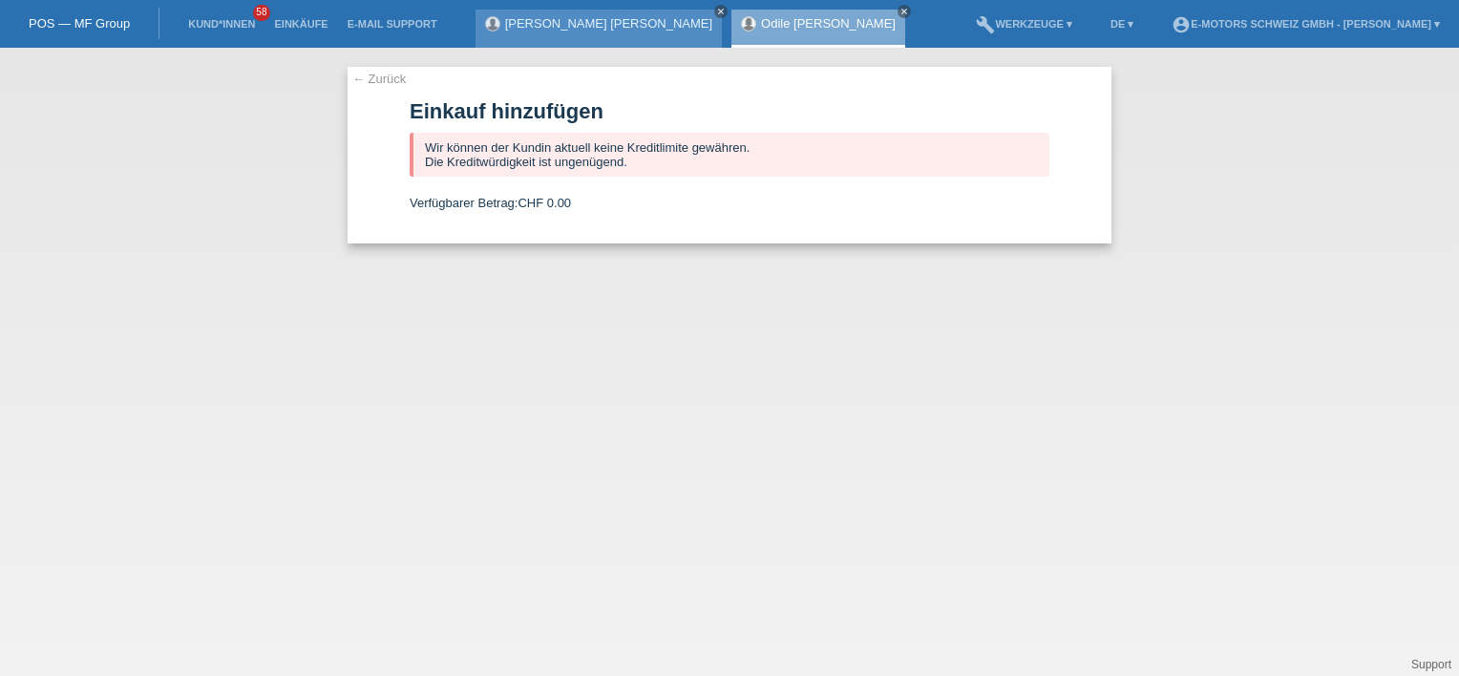
click at [716, 9] on icon "close" at bounding box center [721, 12] width 10 height 10
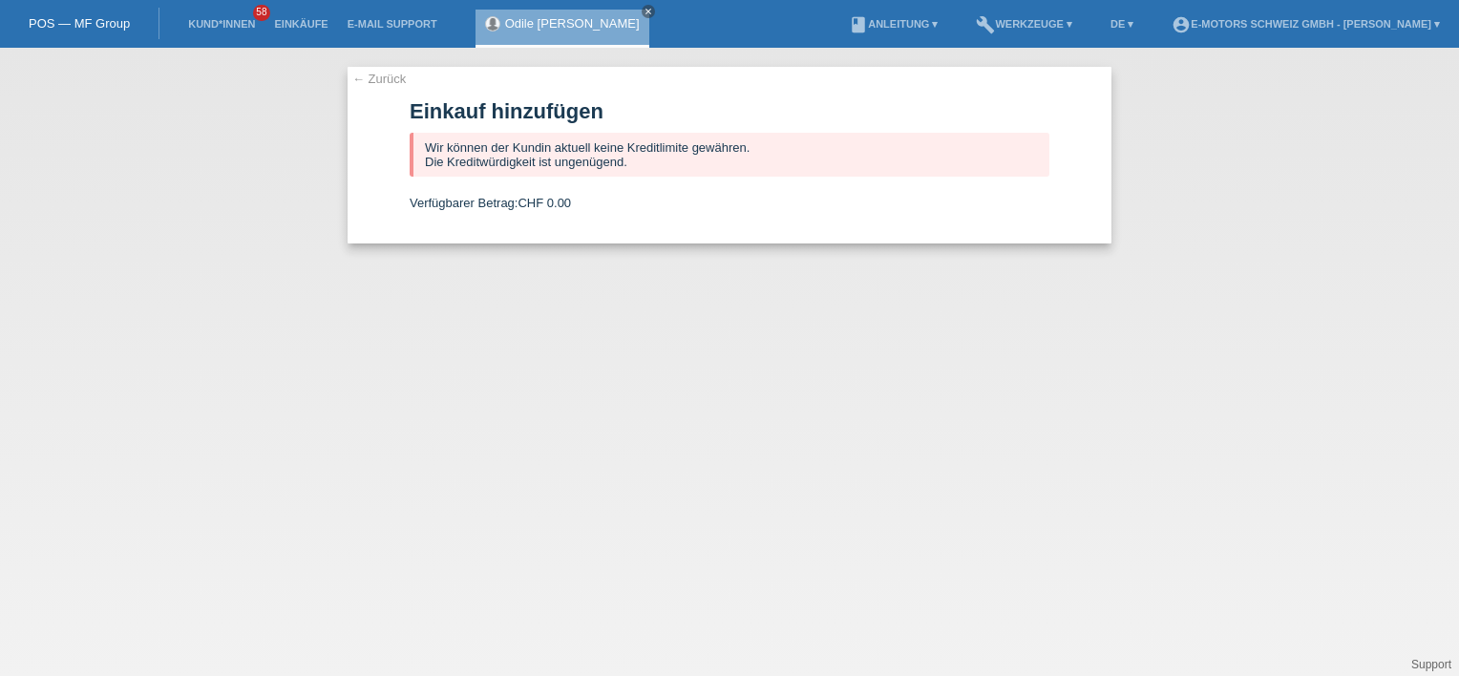
click at [360, 74] on link "← Zurück" at bounding box center [378, 79] width 53 height 14
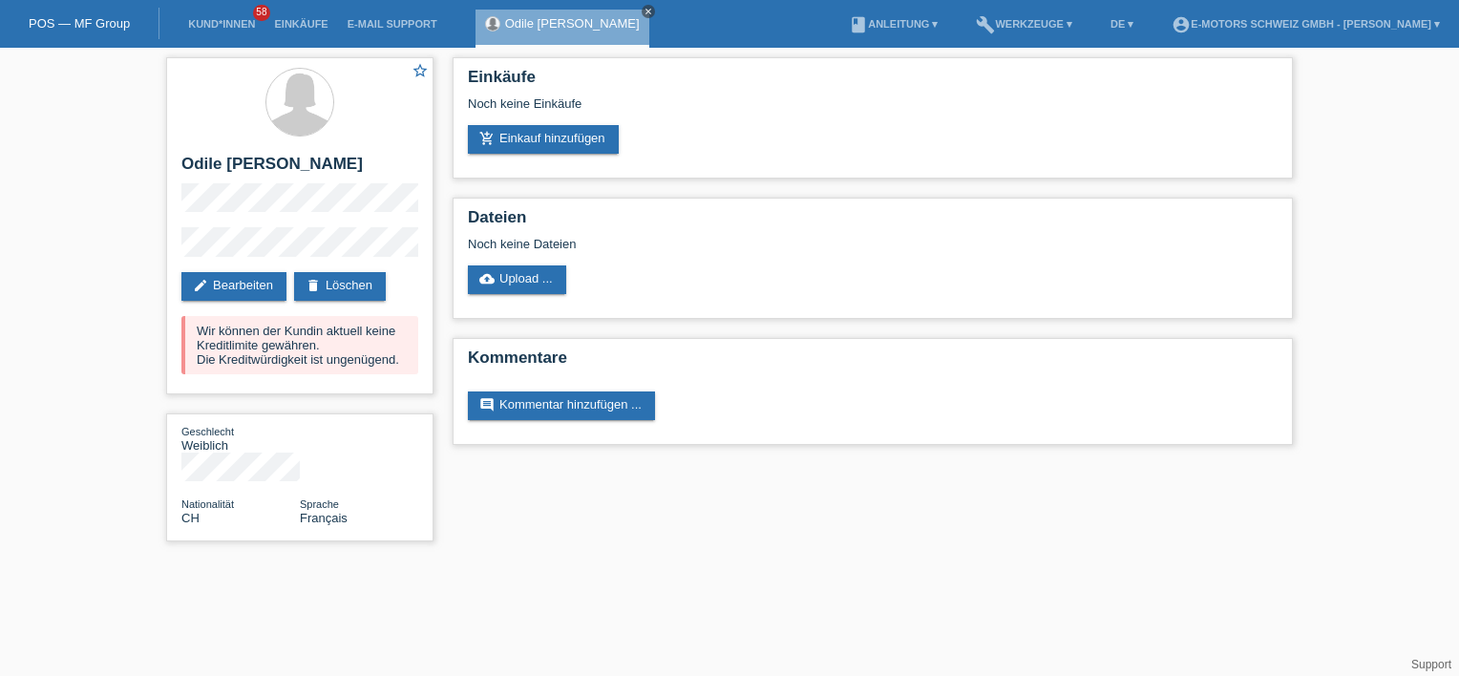
click at [653, 11] on icon "close" at bounding box center [649, 12] width 10 height 10
